Goal: Navigation & Orientation: Find specific page/section

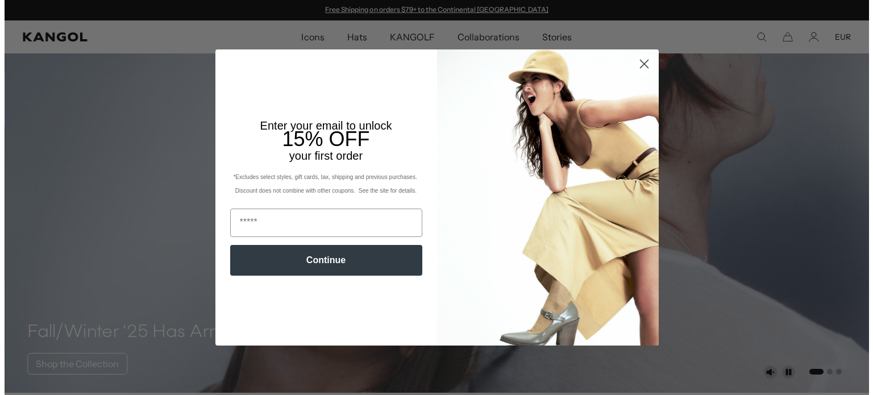
scroll to position [284, 0]
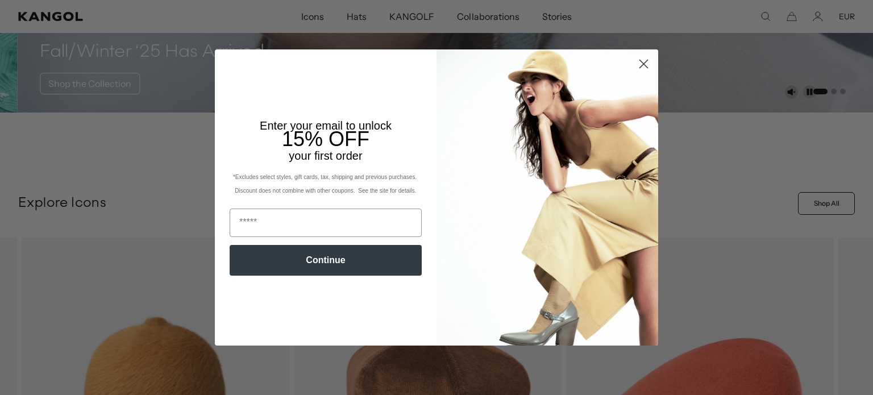
click at [641, 115] on img "POPUP Form" at bounding box center [548, 197] width 222 height 296
click at [638, 61] on circle "Close dialog" at bounding box center [643, 64] width 19 height 19
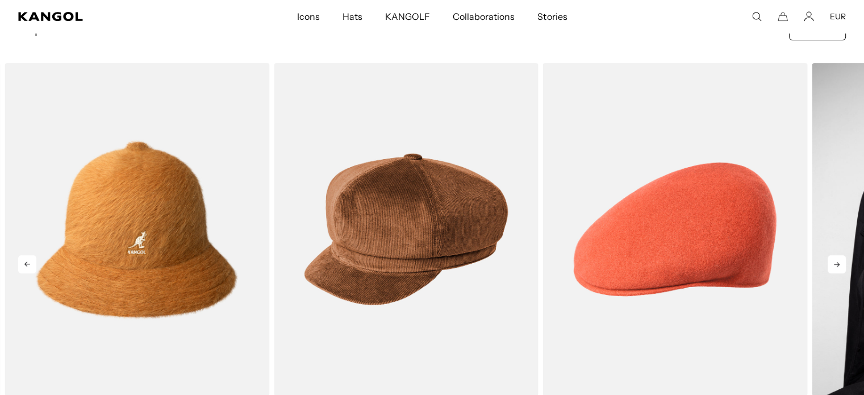
scroll to position [0, 234]
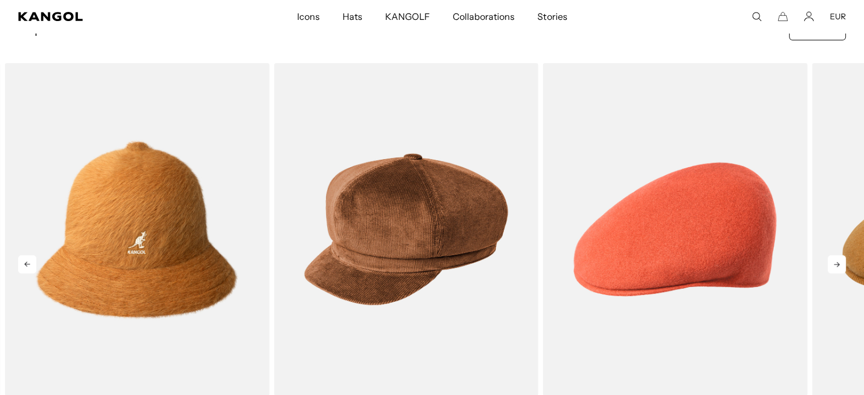
click at [832, 262] on icon at bounding box center [837, 264] width 18 height 18
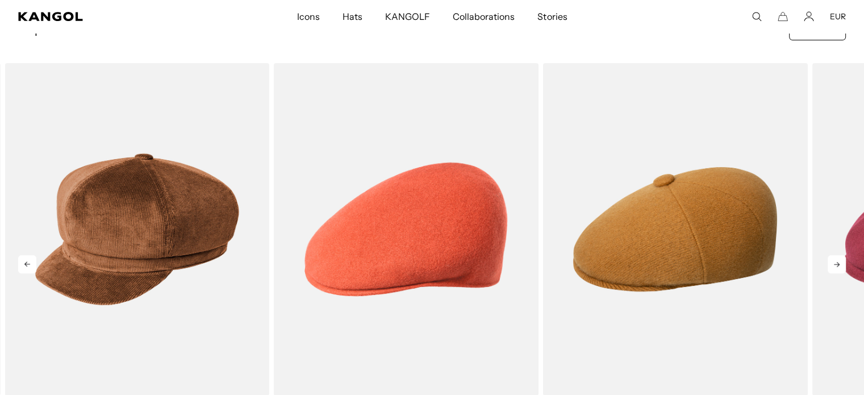
scroll to position [0, 0]
click at [837, 261] on icon at bounding box center [837, 264] width 18 height 18
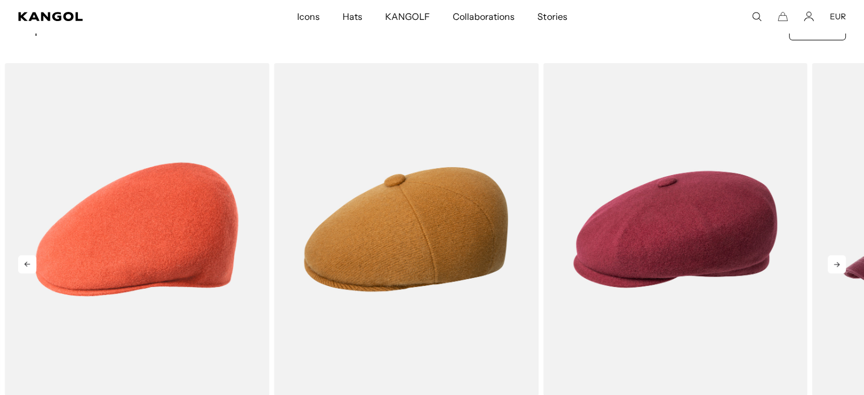
click at [837, 261] on icon at bounding box center [837, 264] width 18 height 18
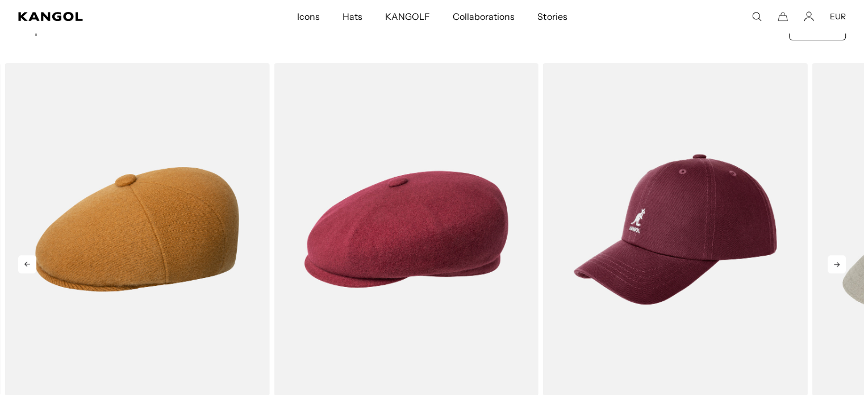
click at [837, 261] on icon at bounding box center [837, 264] width 18 height 18
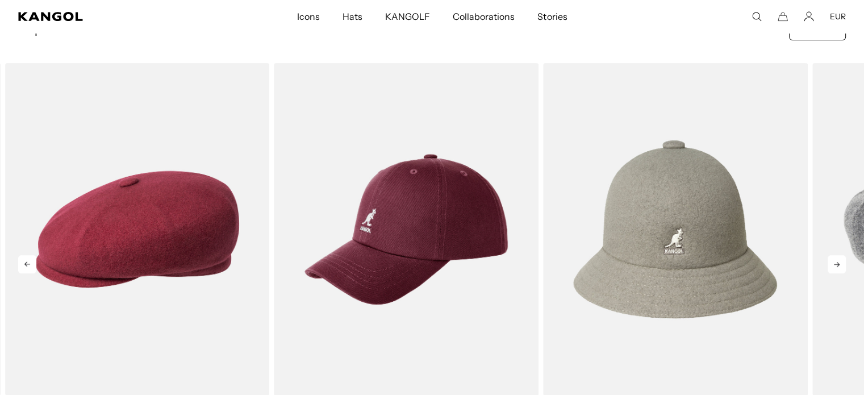
click at [837, 261] on icon at bounding box center [837, 264] width 18 height 18
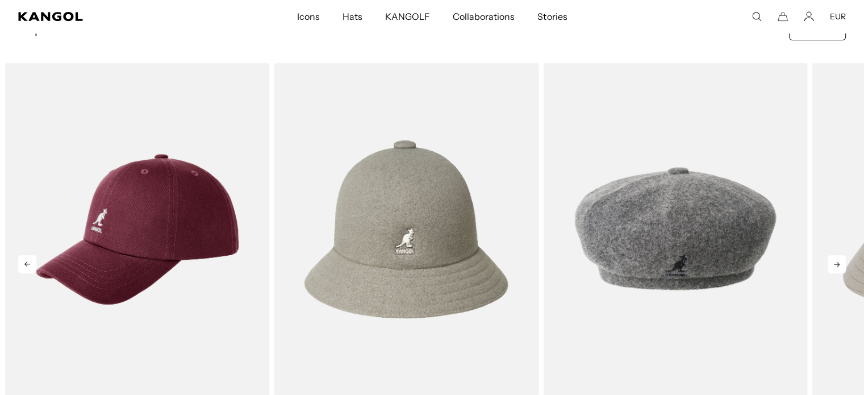
scroll to position [0, 234]
click at [837, 261] on icon at bounding box center [837, 264] width 18 height 18
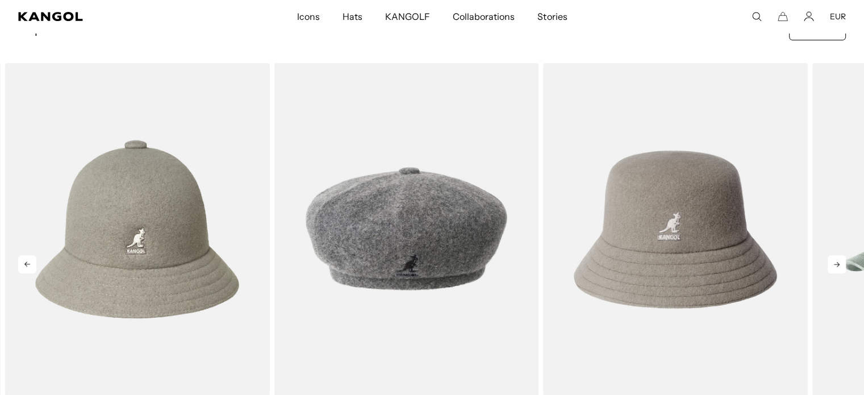
click at [837, 261] on icon at bounding box center [837, 264] width 18 height 18
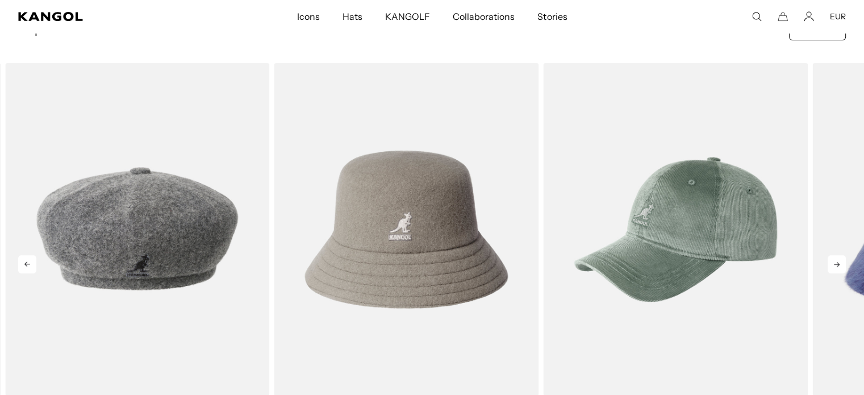
click at [837, 261] on icon at bounding box center [837, 264] width 18 height 18
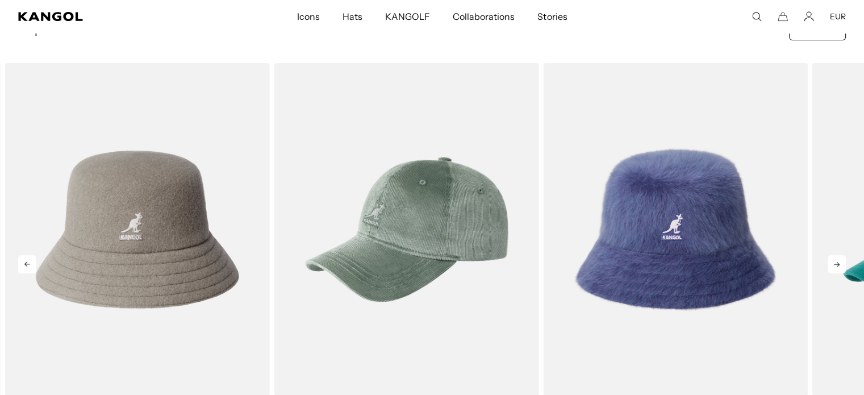
click at [837, 261] on icon at bounding box center [837, 264] width 18 height 18
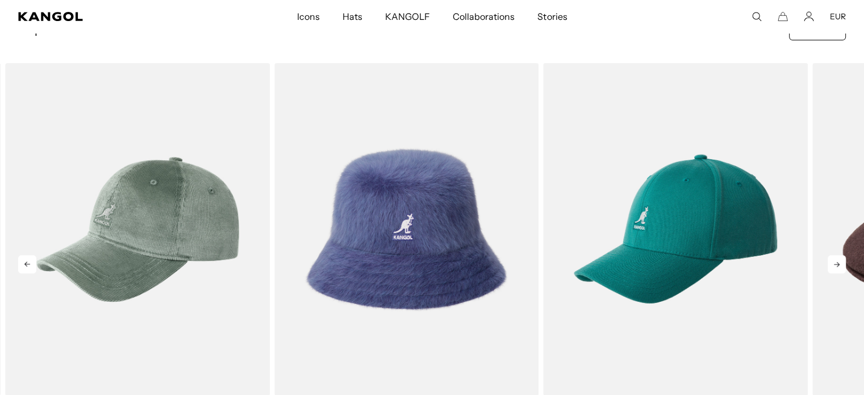
click at [837, 261] on icon at bounding box center [837, 264] width 18 height 18
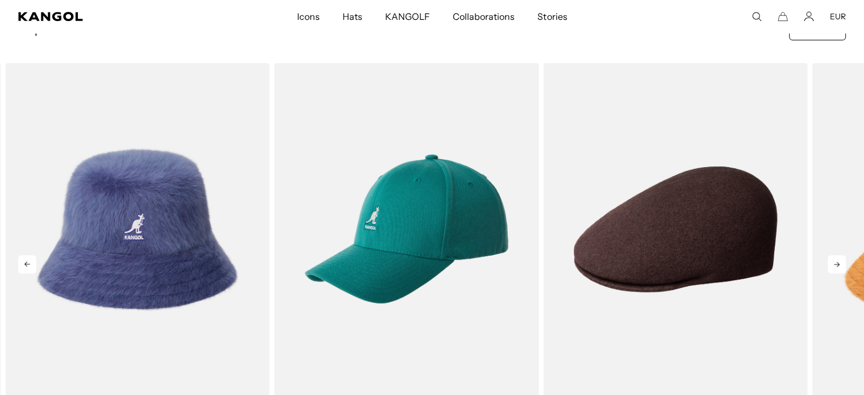
click at [837, 261] on icon at bounding box center [837, 264] width 18 height 18
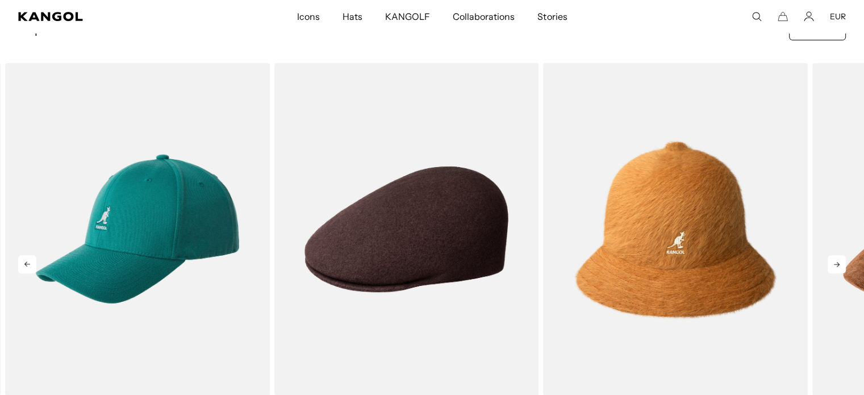
click at [837, 261] on icon at bounding box center [837, 264] width 18 height 18
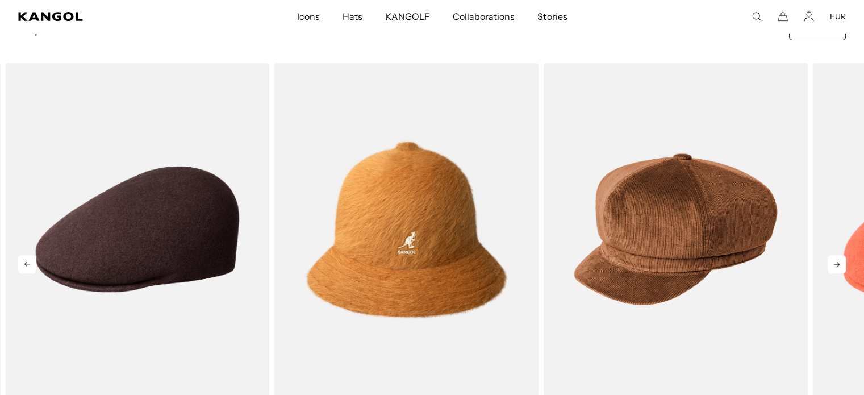
click at [837, 261] on icon at bounding box center [837, 264] width 18 height 18
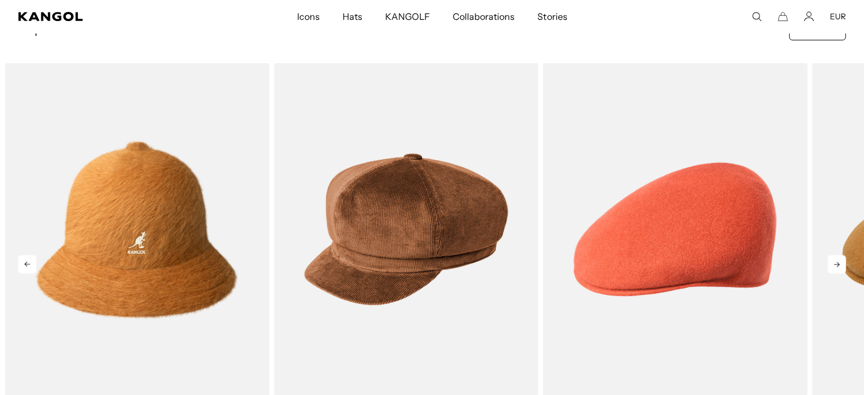
click at [837, 261] on icon at bounding box center [837, 264] width 18 height 18
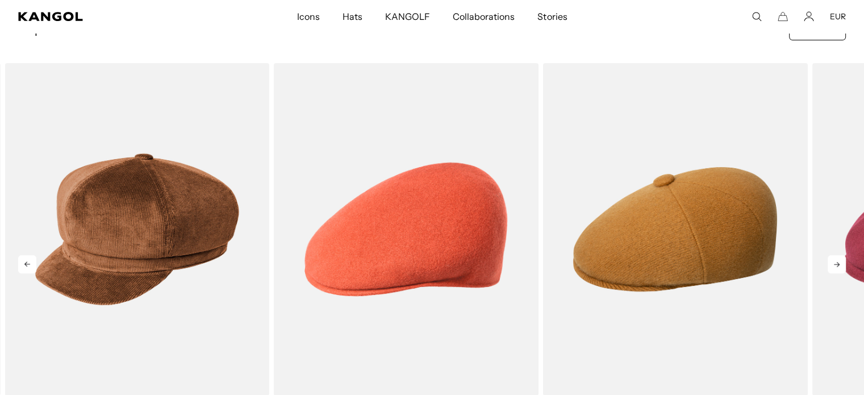
click at [837, 261] on icon at bounding box center [837, 264] width 18 height 18
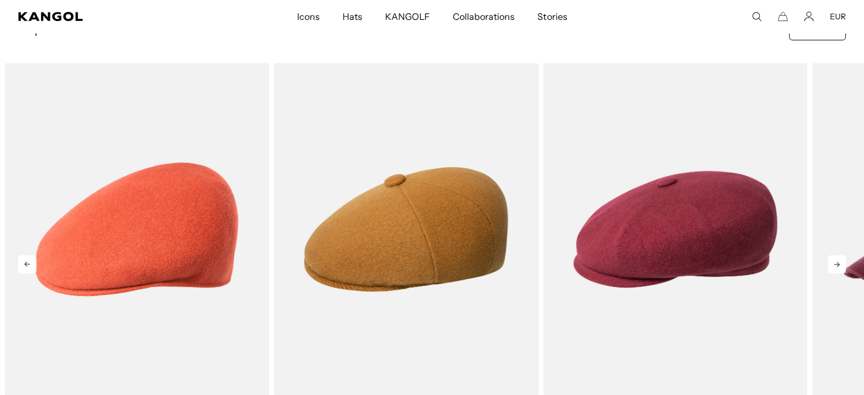
click at [837, 261] on icon at bounding box center [837, 264] width 18 height 18
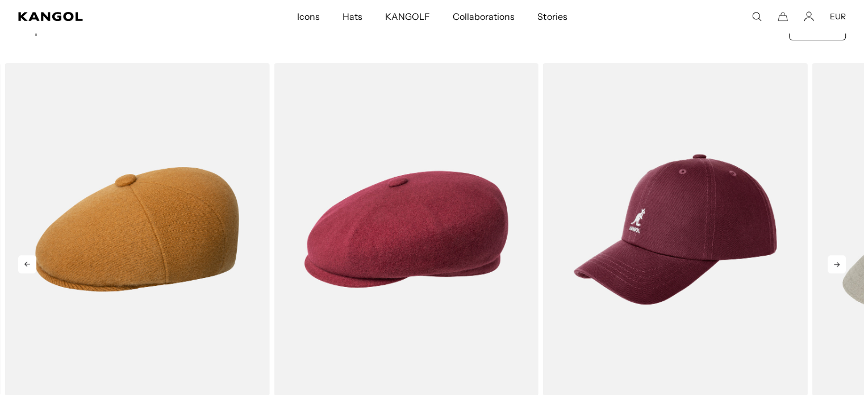
click at [837, 261] on icon at bounding box center [837, 264] width 18 height 18
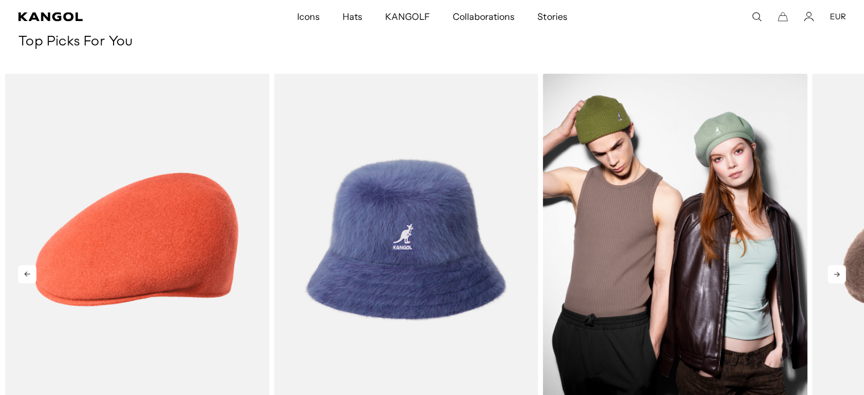
scroll to position [2046, 0]
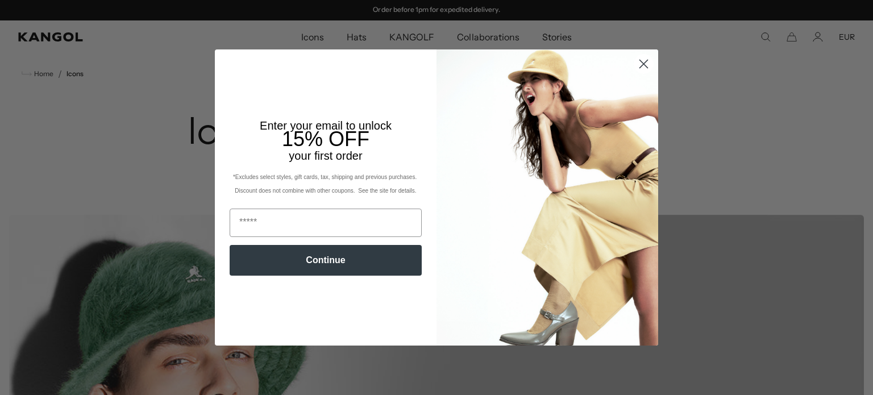
click at [641, 59] on circle "Close dialog" at bounding box center [643, 64] width 19 height 19
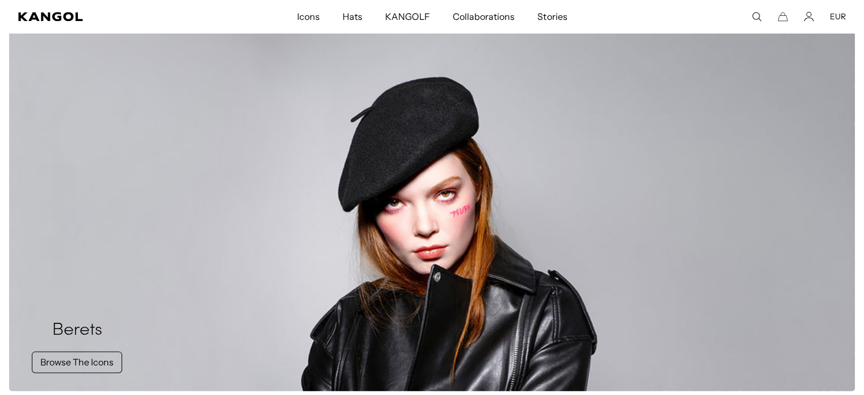
scroll to position [0, 234]
click at [95, 358] on link "Browse The Icons" at bounding box center [77, 362] width 90 height 22
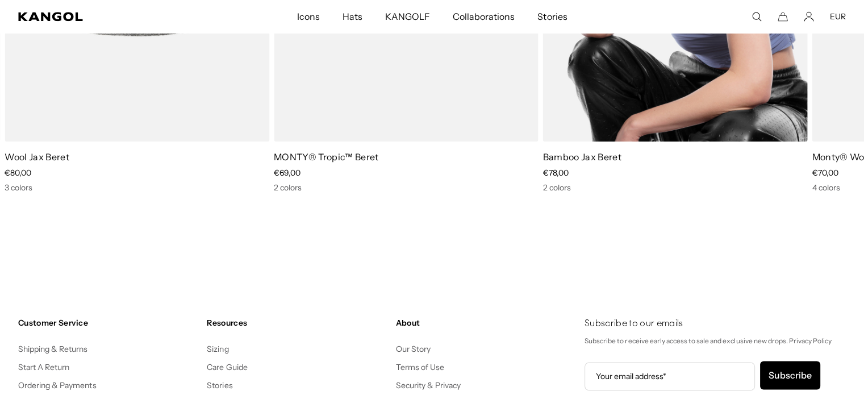
scroll to position [1250, 0]
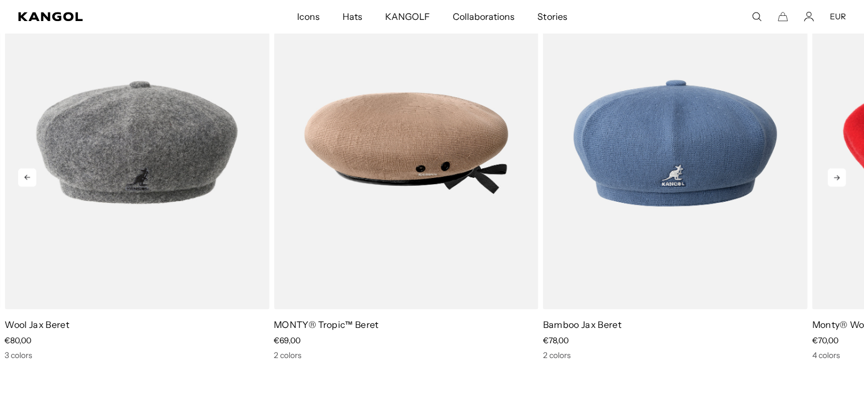
click at [841, 180] on icon at bounding box center [837, 177] width 18 height 18
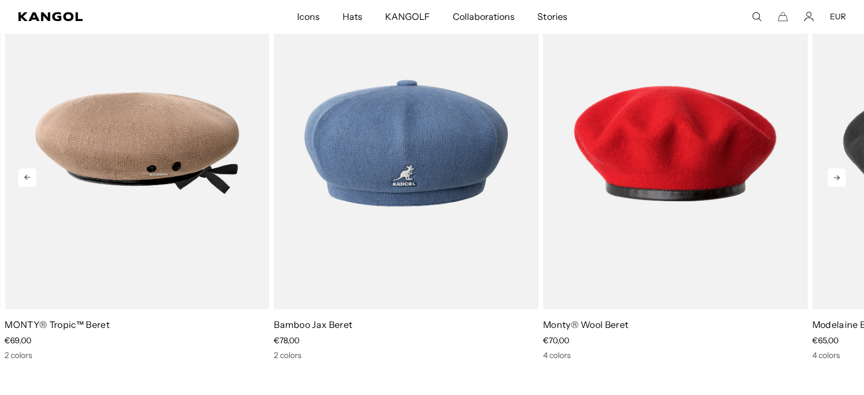
scroll to position [0, 0]
click at [841, 180] on icon at bounding box center [837, 177] width 18 height 18
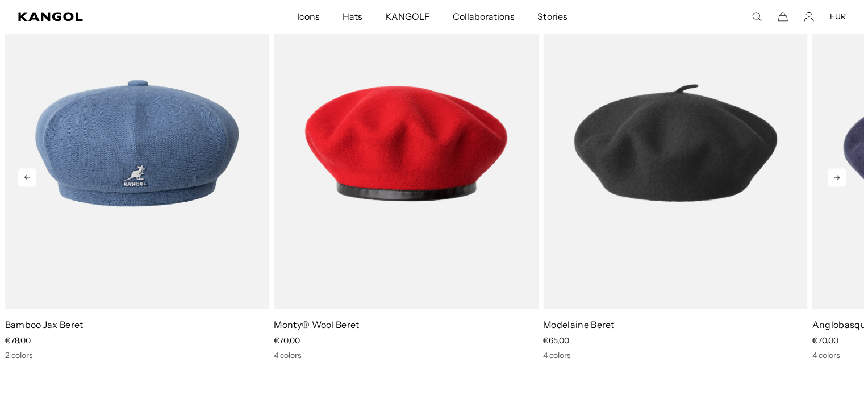
click at [841, 180] on icon at bounding box center [837, 177] width 18 height 18
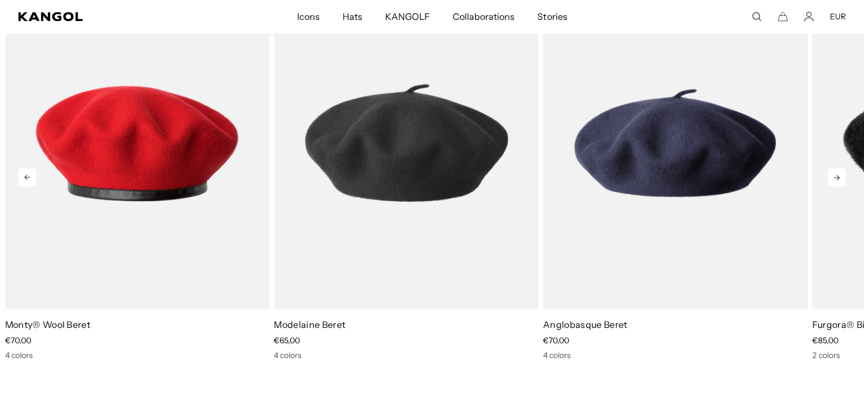
click at [839, 178] on icon at bounding box center [837, 177] width 18 height 18
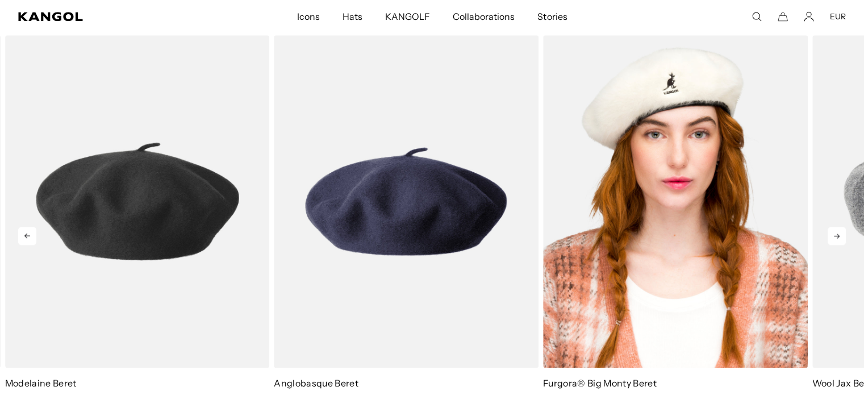
scroll to position [1194, 0]
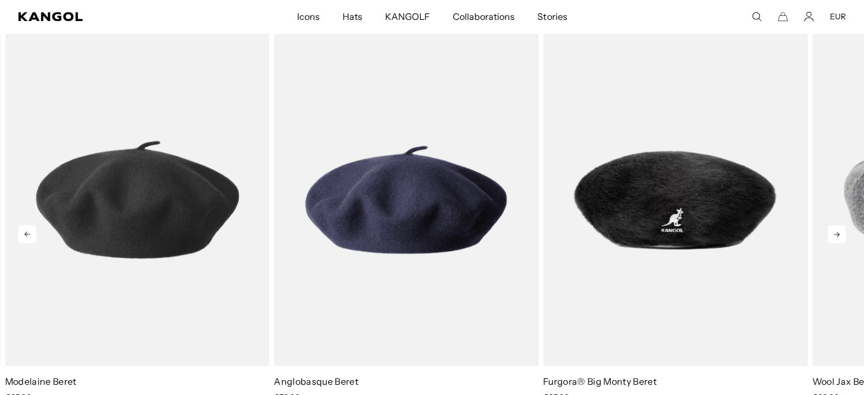
click at [837, 234] on icon at bounding box center [837, 234] width 6 height 5
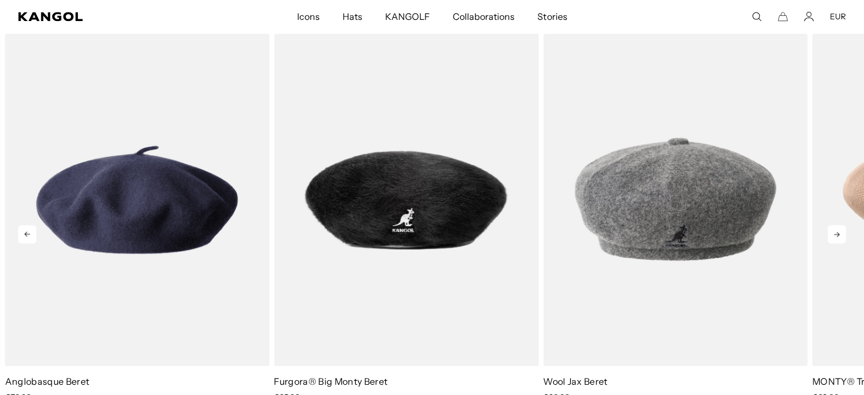
click at [837, 234] on icon at bounding box center [837, 234] width 6 height 5
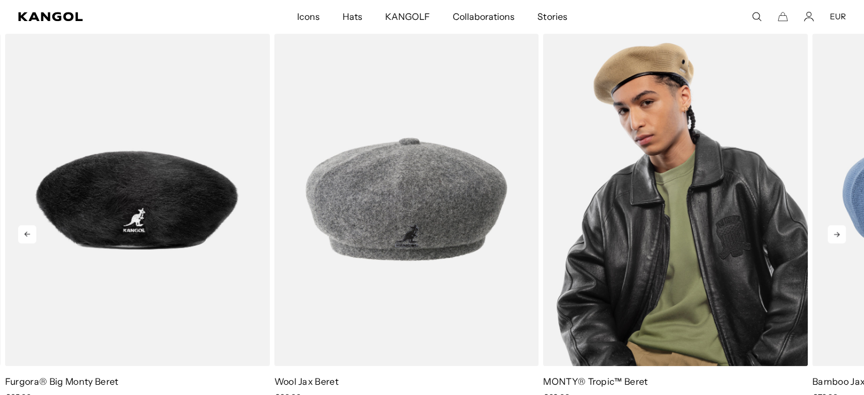
scroll to position [0, 0]
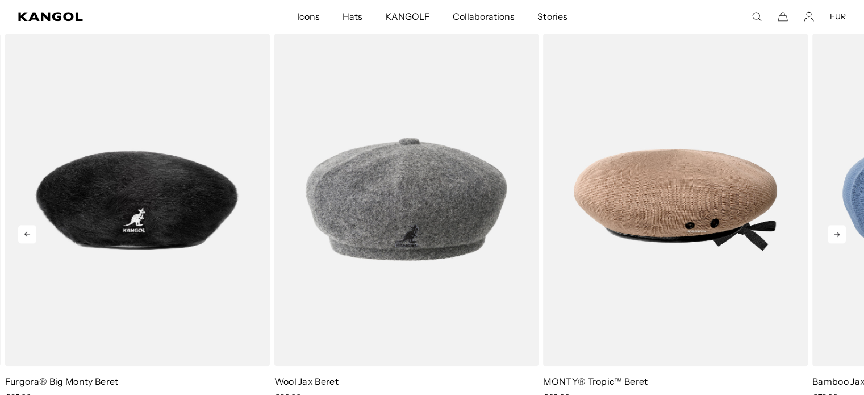
click at [834, 231] on icon at bounding box center [837, 234] width 18 height 18
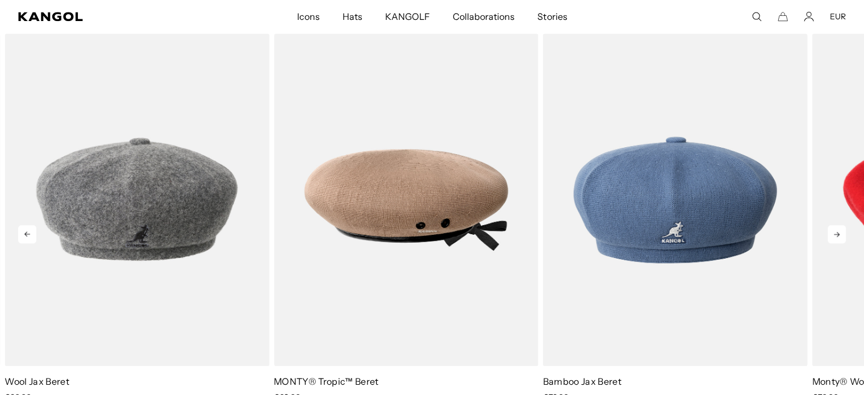
click at [834, 231] on icon at bounding box center [837, 234] width 18 height 18
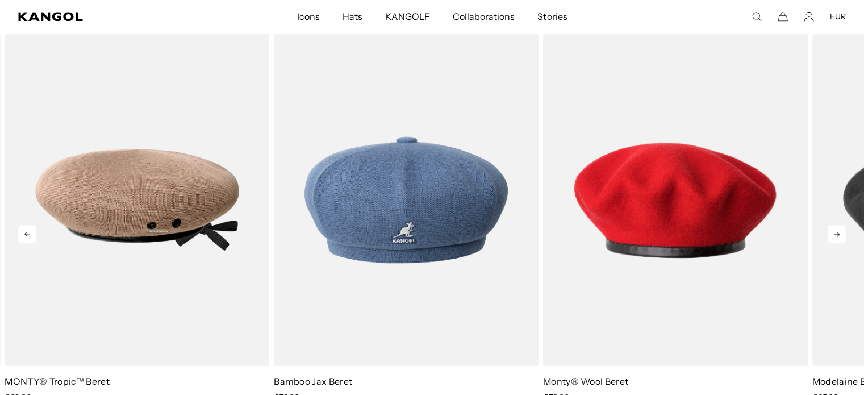
click at [834, 231] on icon at bounding box center [837, 234] width 18 height 18
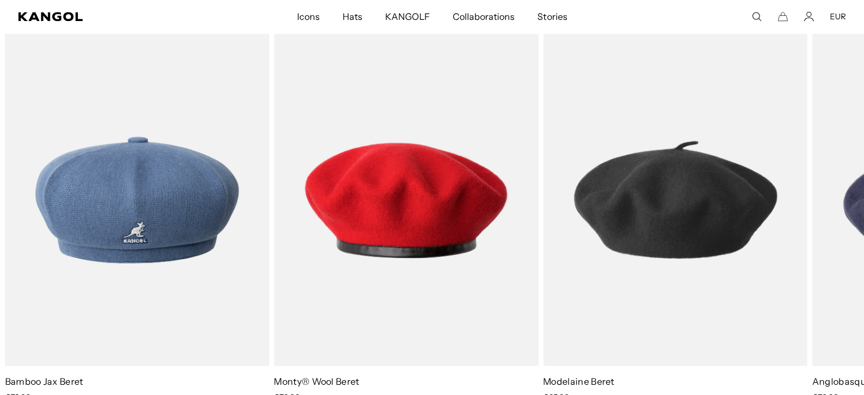
scroll to position [0, 234]
